Goal: Obtain resource: Obtain resource

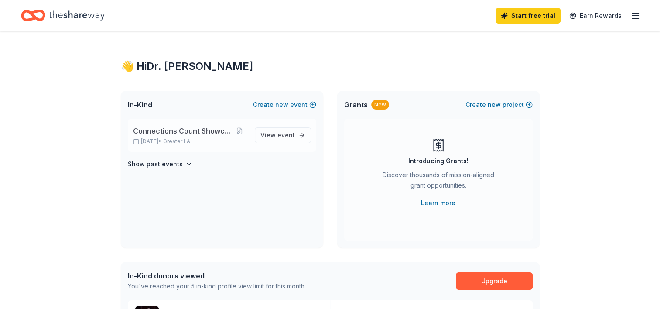
click at [172, 134] on span "Connections Count Showcase" at bounding box center [182, 131] width 98 height 10
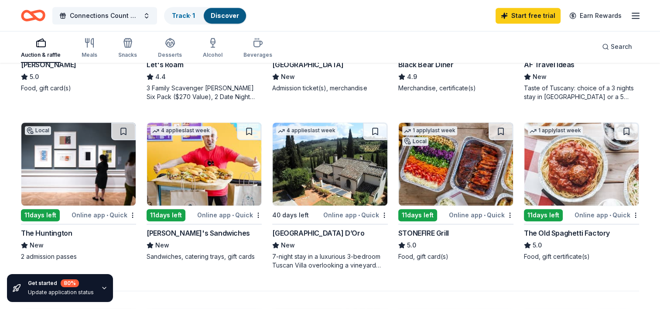
scroll to position [544, 0]
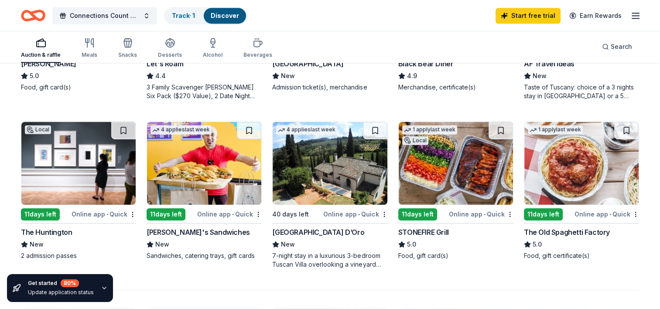
click at [591, 211] on div "Online app • Quick" at bounding box center [606, 213] width 65 height 11
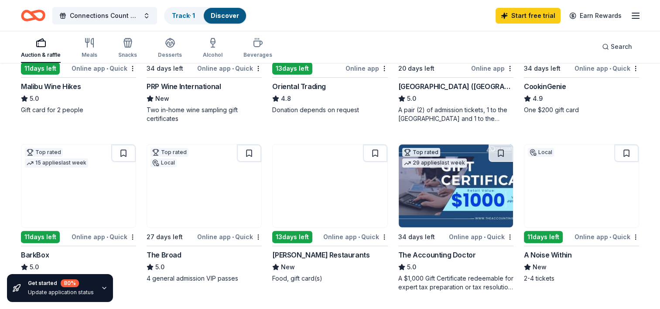
scroll to position [183, 0]
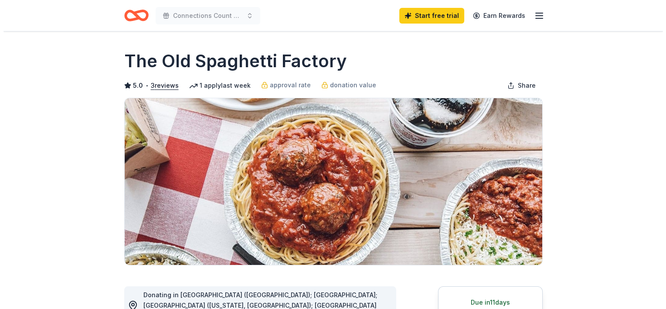
scroll to position [2, 0]
